Goal: Transaction & Acquisition: Subscribe to service/newsletter

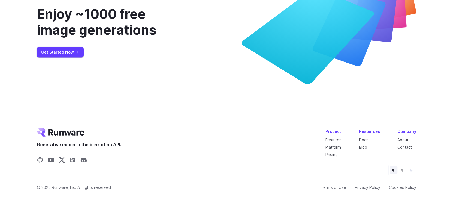
scroll to position [2065, 0]
click at [75, 57] on link "Get Started Now" at bounding box center [60, 52] width 47 height 11
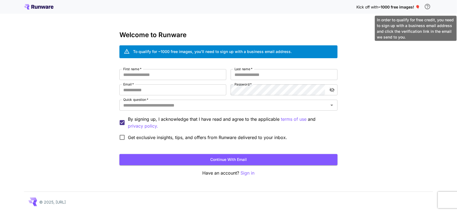
click at [428, 8] on icon "\a In order to qualify for free credit, you need to sign up with a business ema…" at bounding box center [427, 6] width 5 height 5
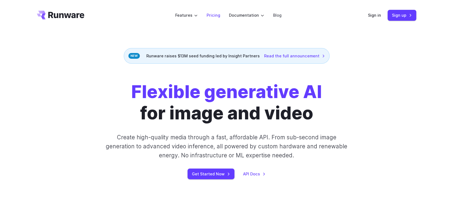
click at [209, 11] on li "Pricing" at bounding box center [213, 15] width 22 height 15
click at [217, 16] on link "Pricing" at bounding box center [213, 15] width 14 height 6
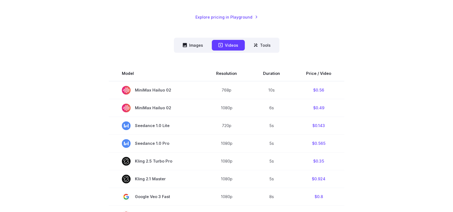
scroll to position [136, 0]
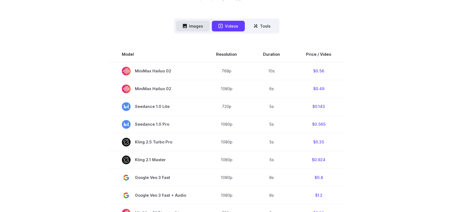
click at [185, 24] on icon at bounding box center [185, 26] width 4 height 4
click at [191, 21] on button "Images" at bounding box center [193, 26] width 34 height 11
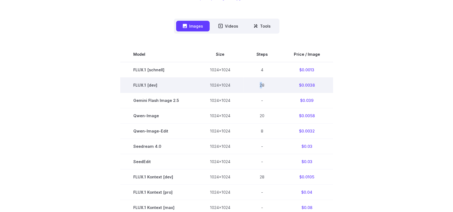
drag, startPoint x: 262, startPoint y: 84, endPoint x: 259, endPoint y: 83, distance: 4.2
click at [259, 84] on td "28" at bounding box center [261, 84] width 37 height 15
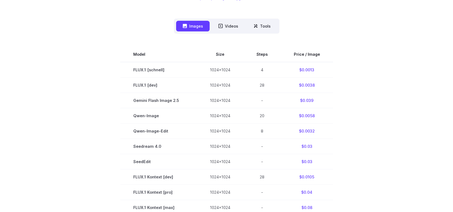
click at [381, 68] on section "Model Size Steps Price / Image FLUX.1 [schnell] 1024x1024 4 $0.0013 FLUX.1 [dev…" at bounding box center [226, 207] width 379 height 321
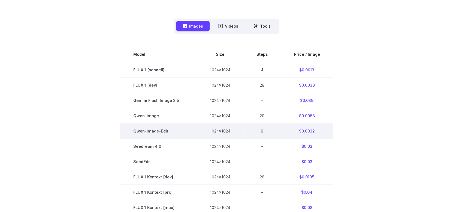
scroll to position [109, 0]
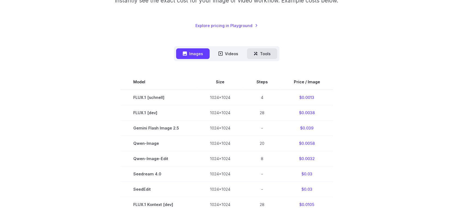
click at [270, 55] on button "Tools" at bounding box center [262, 53] width 30 height 11
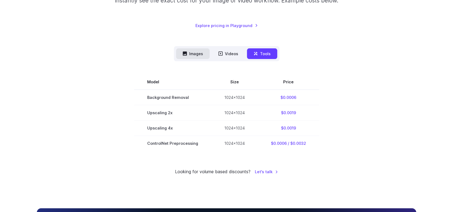
click at [199, 54] on button "Images" at bounding box center [193, 53] width 34 height 11
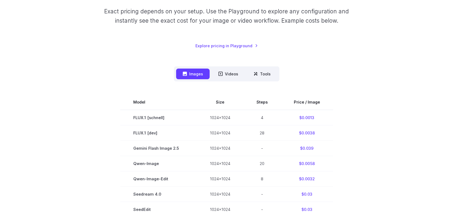
scroll to position [0, 0]
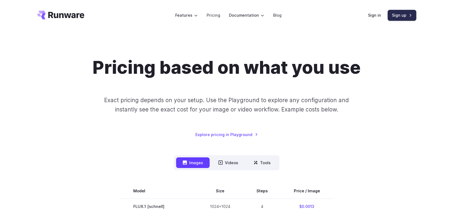
click at [401, 19] on link "Sign up" at bounding box center [402, 15] width 29 height 11
